Goal: Task Accomplishment & Management: Complete application form

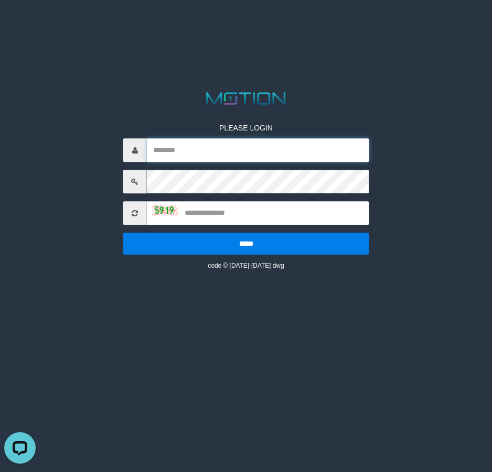
type input "********"
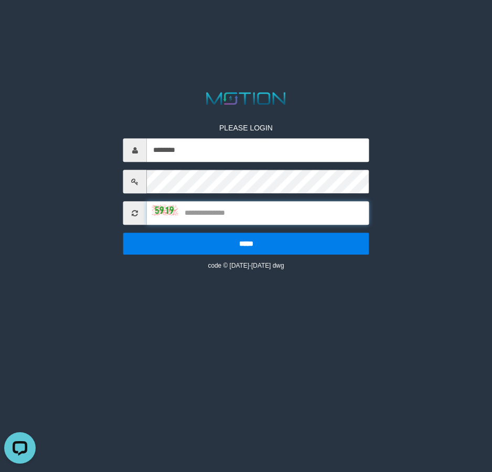
click at [199, 210] on input "text" at bounding box center [258, 214] width 222 height 24
type input "****"
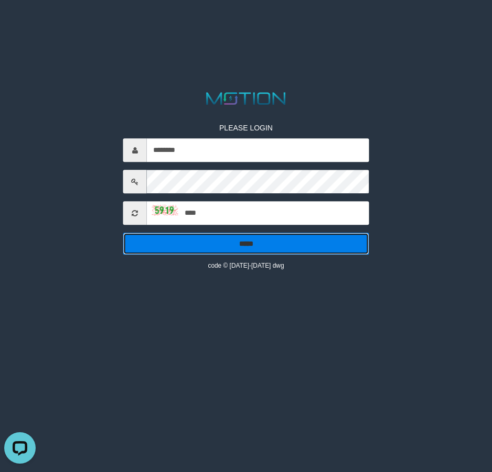
click at [277, 242] on input "*****" at bounding box center [246, 244] width 246 height 22
